Goal: Find specific page/section

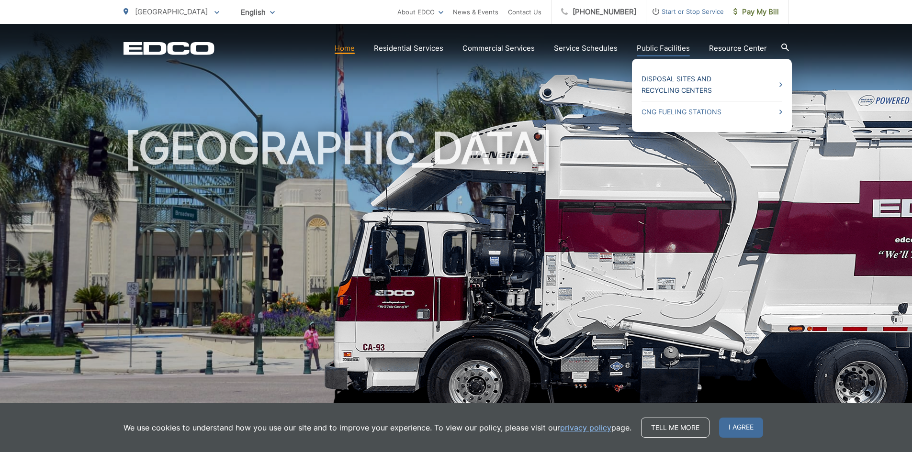
click at [651, 78] on link "Disposal Sites and Recycling Centers" at bounding box center [712, 84] width 141 height 23
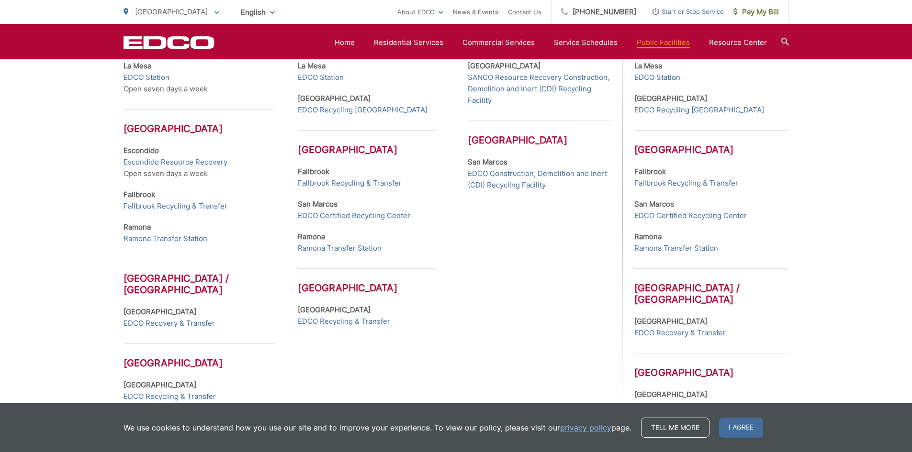
scroll to position [383, 0]
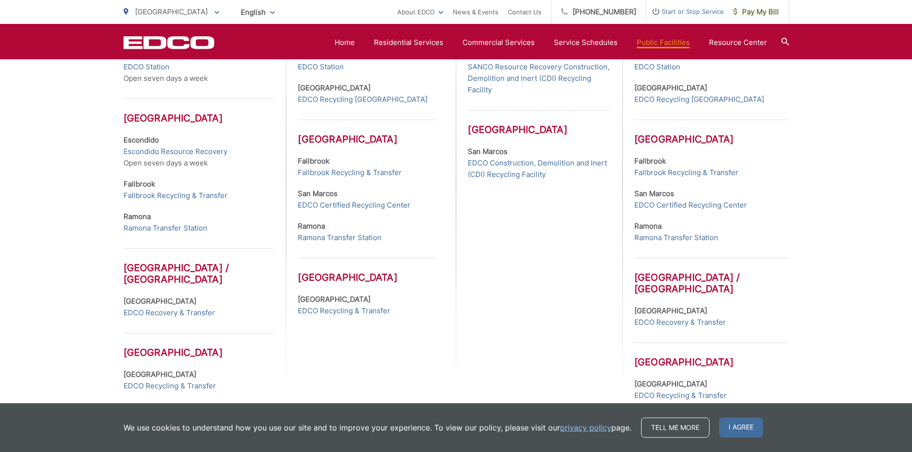
click at [549, 252] on div "Construction, Demolition, & Inert Recycling Centers [GEOGRAPHIC_DATA] [GEOGRAPH…" at bounding box center [539, 177] width 166 height 450
click at [549, 251] on div "Construction, Demolition, & Inert Recycling Centers [GEOGRAPHIC_DATA] [GEOGRAPH…" at bounding box center [539, 177] width 166 height 450
